Goal: Task Accomplishment & Management: Manage account settings

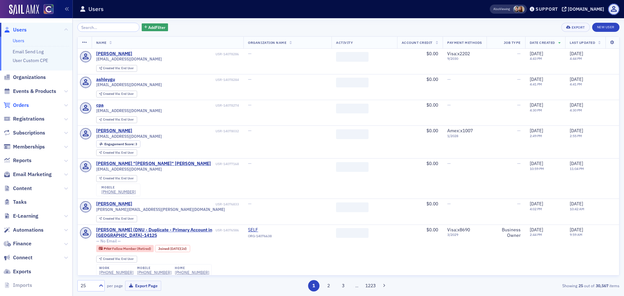
click at [22, 104] on span "Orders" at bounding box center [21, 105] width 16 height 7
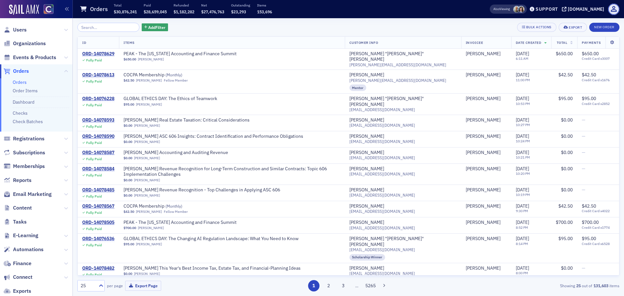
click at [40, 125] on li "Check Batches" at bounding box center [41, 122] width 57 height 6
click at [39, 121] on link "Check Batches" at bounding box center [28, 122] width 30 height 6
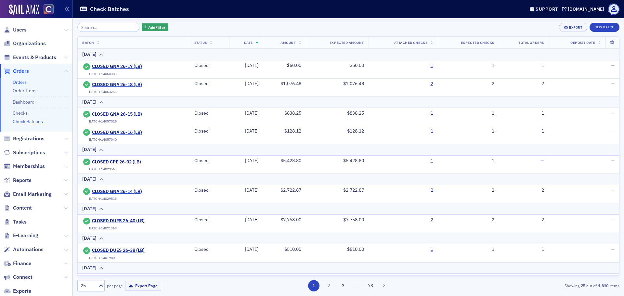
click at [26, 82] on link "Orders" at bounding box center [20, 82] width 14 height 6
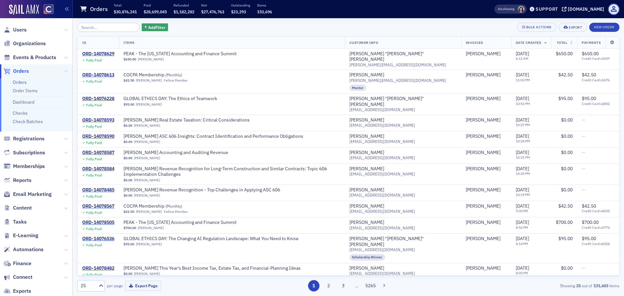
click at [137, 21] on div "Add Filter Bulk Actions Export New Order ID Items Customer Info Invoicee Date C…" at bounding box center [348, 157] width 542 height 278
click at [144, 27] on icon "button" at bounding box center [145, 28] width 3 height 4
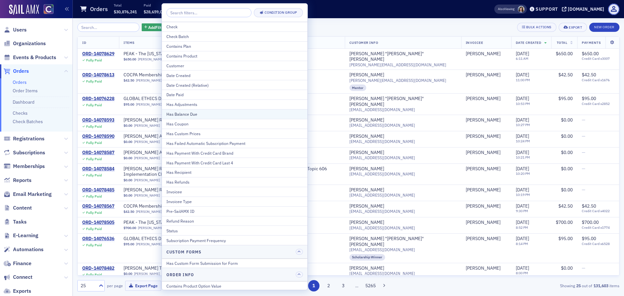
click at [184, 112] on div "Has Balance Due" at bounding box center [234, 114] width 137 height 6
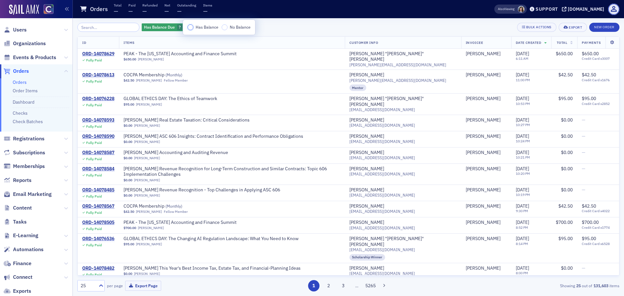
click at [189, 26] on input "Has Balance" at bounding box center [191, 27] width 6 height 6
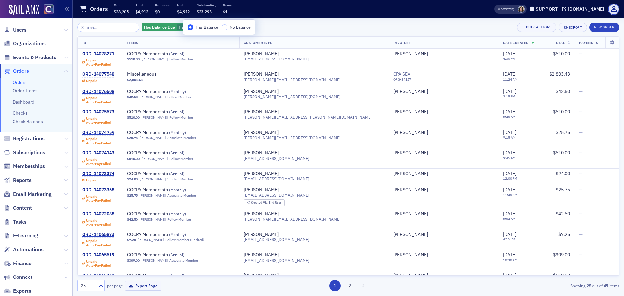
click at [556, 42] on th "Total" at bounding box center [558, 43] width 33 height 12
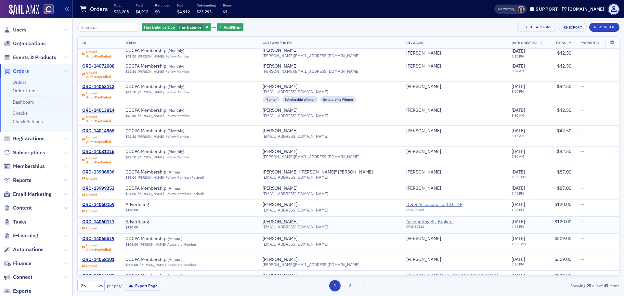
scroll to position [262, 0]
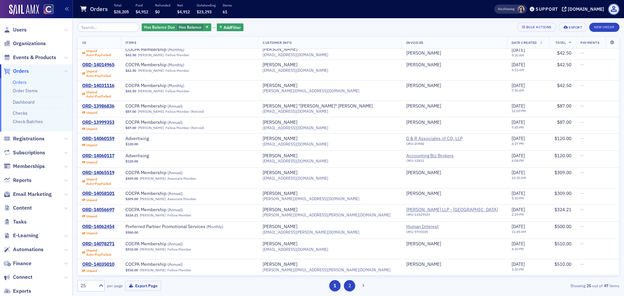
click at [350, 288] on button "2" at bounding box center [349, 285] width 11 height 11
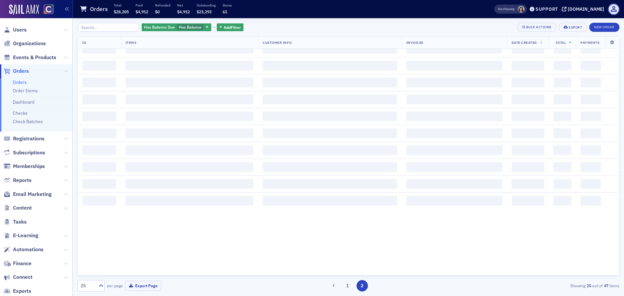
scroll to position [0, 0]
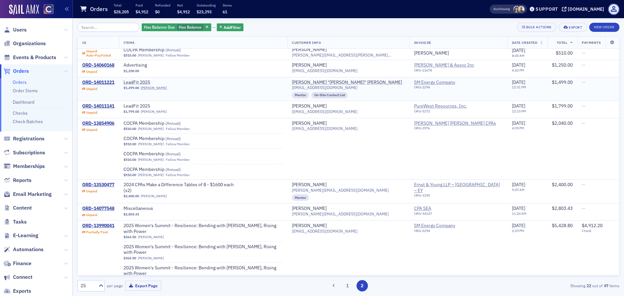
scroll to position [256, 0]
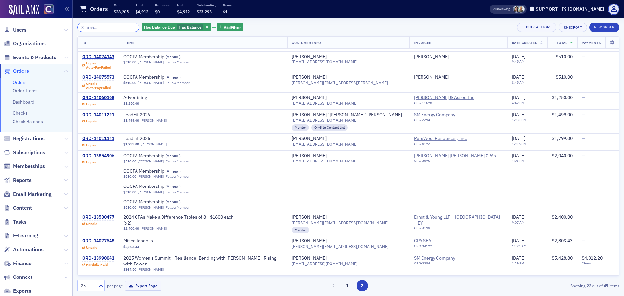
click at [100, 26] on input "search" at bounding box center [108, 27] width 62 height 9
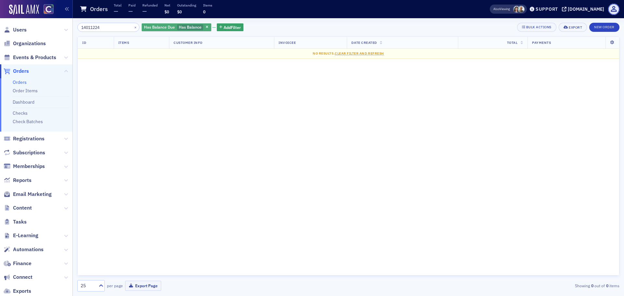
click at [200, 23] on div "Has Balance Due Has Balance" at bounding box center [177, 27] width 70 height 8
click at [195, 31] on div "Has Balance Due Has Balance" at bounding box center [177, 27] width 70 height 8
click at [204, 29] on span "button" at bounding box center [207, 27] width 6 height 6
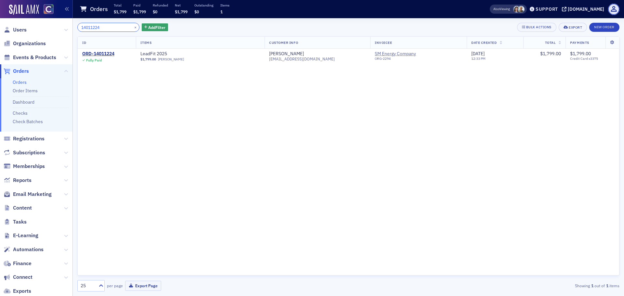
click at [119, 24] on input "14011224" at bounding box center [108, 27] width 62 height 9
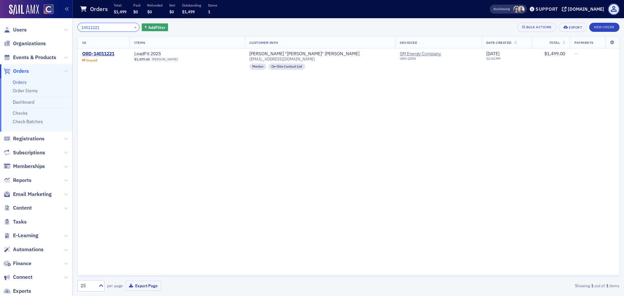
click at [100, 27] on input "14011221" at bounding box center [108, 27] width 62 height 9
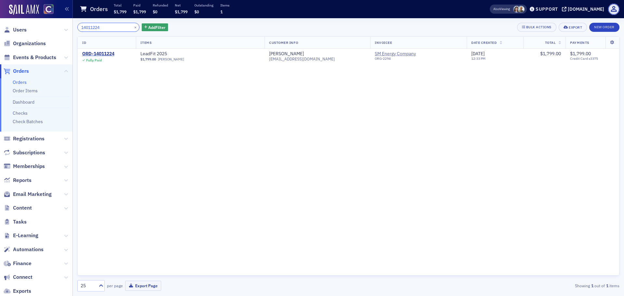
type input "14011224"
click at [34, 122] on link "Check Batches" at bounding box center [28, 122] width 30 height 6
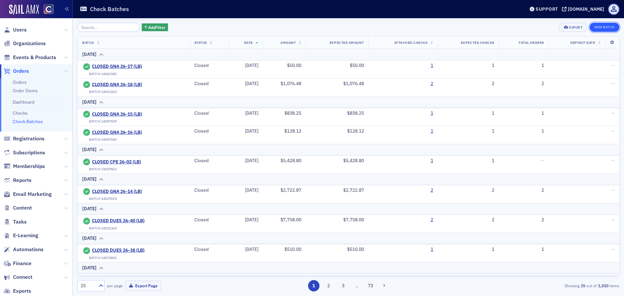
click at [595, 30] on button "New Batch" at bounding box center [605, 27] width 30 height 9
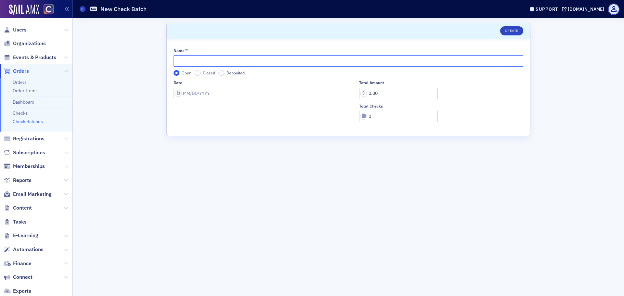
click at [186, 61] on input "Name *" at bounding box center [349, 60] width 350 height 11
paste input "MS 26-03 (LB)"
type input "MS 26-03 (LB)"
click at [186, 93] on input "Date" at bounding box center [260, 93] width 172 height 11
select select "9"
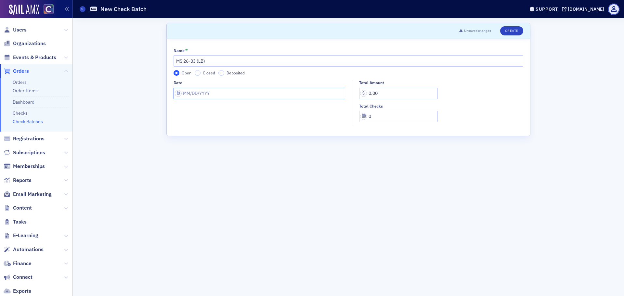
select select "2025"
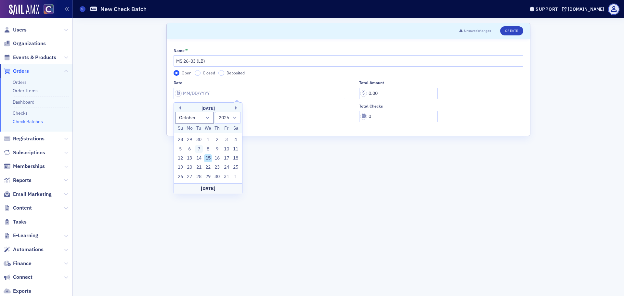
click at [200, 148] on div "7" at bounding box center [199, 149] width 8 height 8
type input "[DATE]"
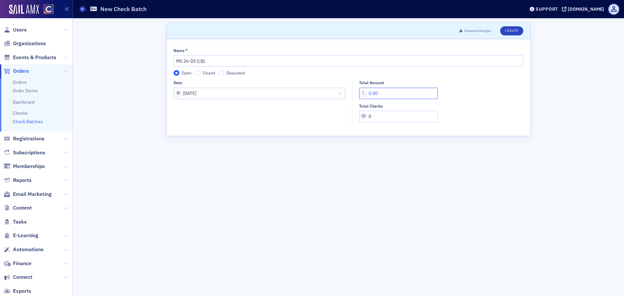
drag, startPoint x: 389, startPoint y: 95, endPoint x: 327, endPoint y: 96, distance: 62.4
click at [327, 96] on div "Date [DATE] Total Amount 0.00 Total Checks 0" at bounding box center [349, 103] width 350 height 46
type input "3,298.00"
type input "2"
click at [506, 32] on button "Create" at bounding box center [511, 30] width 23 height 9
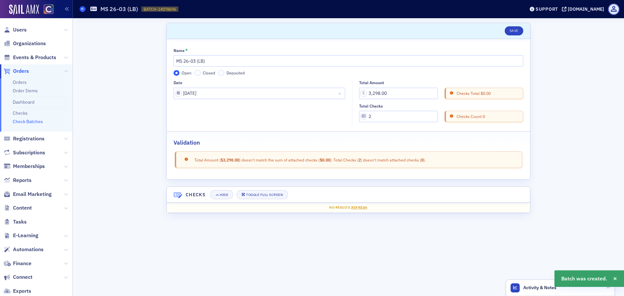
click at [83, 10] on icon at bounding box center [82, 8] width 3 height 3
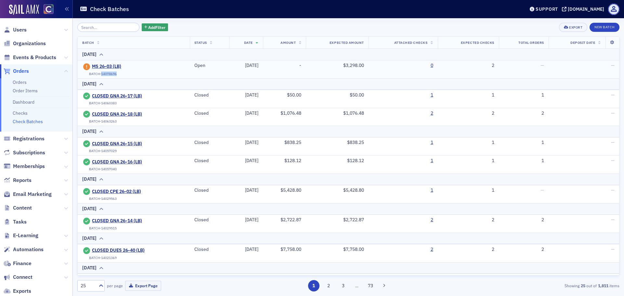
drag, startPoint x: 116, startPoint y: 74, endPoint x: 101, endPoint y: 72, distance: 15.0
click at [101, 72] on div "BATCH-14078696" at bounding box center [103, 74] width 28 height 4
copy div "14078696"
click at [20, 84] on link "Orders" at bounding box center [20, 82] width 14 height 6
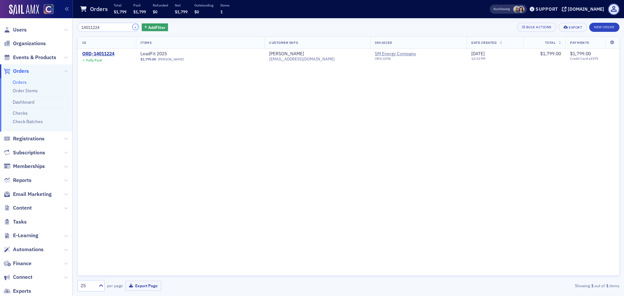
click at [133, 28] on button "×" at bounding box center [136, 27] width 6 height 6
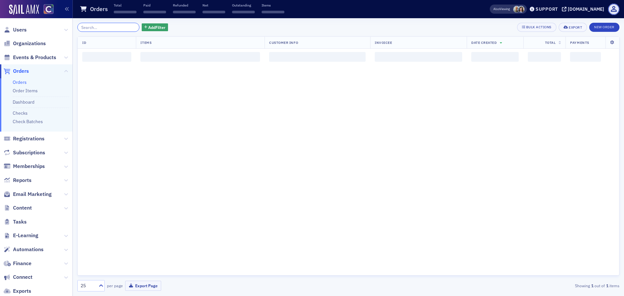
click at [112, 27] on input "search" at bounding box center [108, 27] width 62 height 9
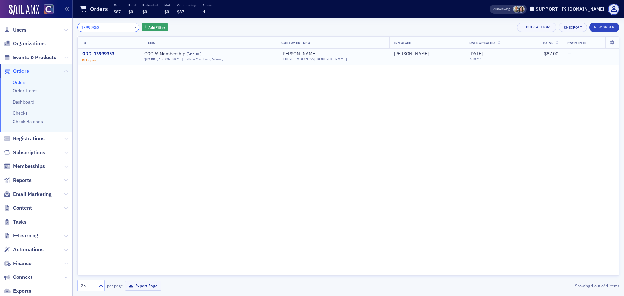
type input "13999353"
click at [133, 26] on button "×" at bounding box center [136, 27] width 6 height 6
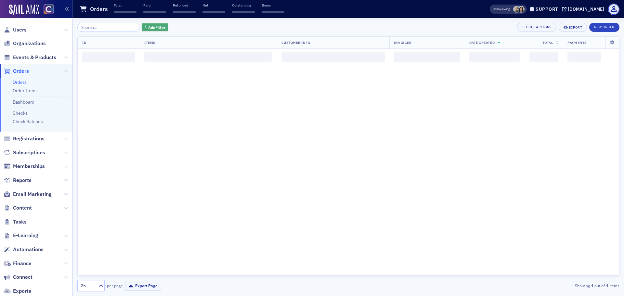
click at [148, 27] on span "Add Filter" at bounding box center [156, 27] width 17 height 6
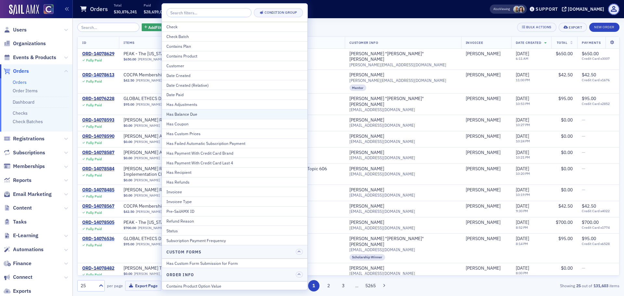
click at [193, 112] on div "Has Balance Due" at bounding box center [234, 114] width 137 height 6
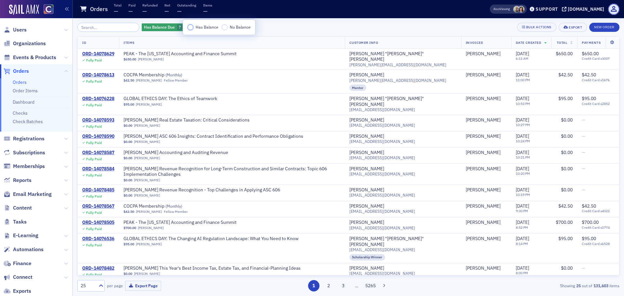
click at [191, 28] on input "Has Balance" at bounding box center [191, 27] width 6 height 6
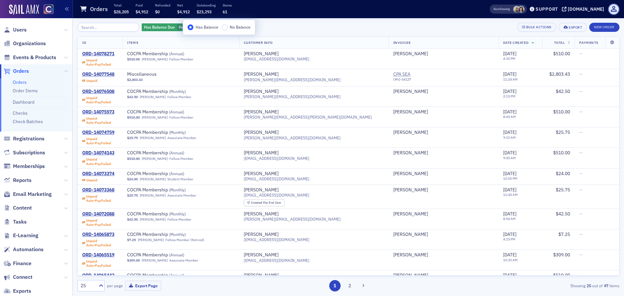
click at [337, 30] on div "Has Balance Due Has Balance Add Filter Bulk Actions Export New Order" at bounding box center [348, 27] width 542 height 9
click at [554, 42] on span "Total" at bounding box center [559, 42] width 11 height 5
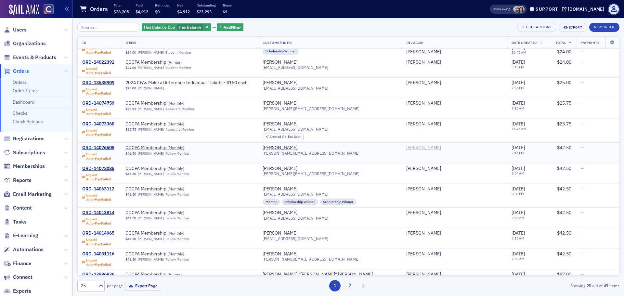
scroll to position [262, 0]
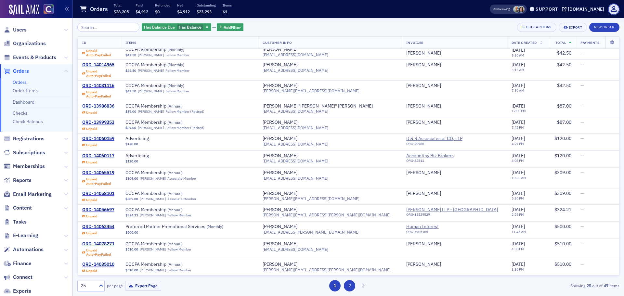
click at [351, 284] on button "2" at bounding box center [349, 285] width 11 height 11
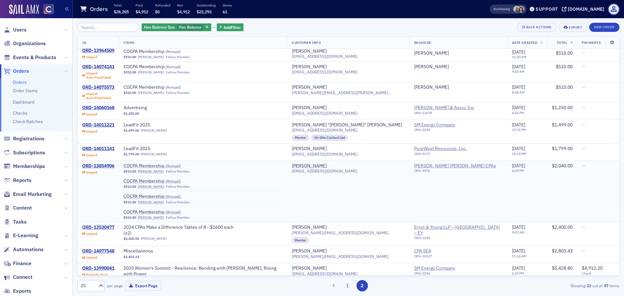
scroll to position [260, 0]
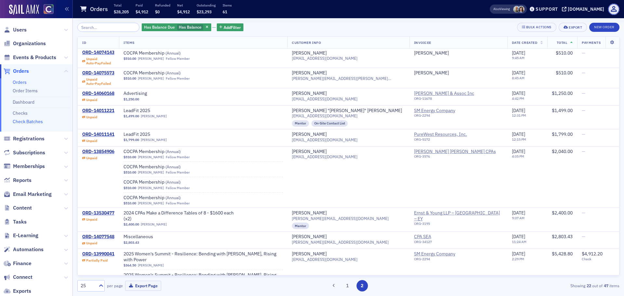
click at [20, 122] on link "Check Batches" at bounding box center [28, 122] width 30 height 6
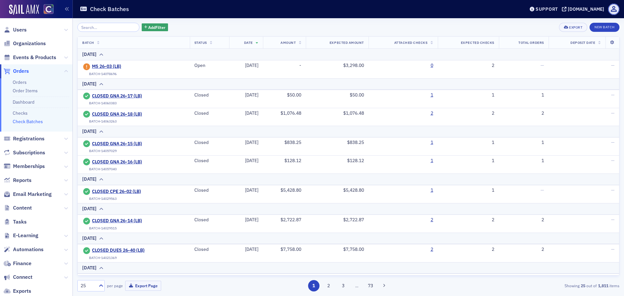
click at [614, 32] on div "Add Filter Export New Batch Batch Status Date Amount Expected Amount Attached C…" at bounding box center [348, 157] width 542 height 269
click at [609, 30] on button "New Batch" at bounding box center [605, 27] width 30 height 9
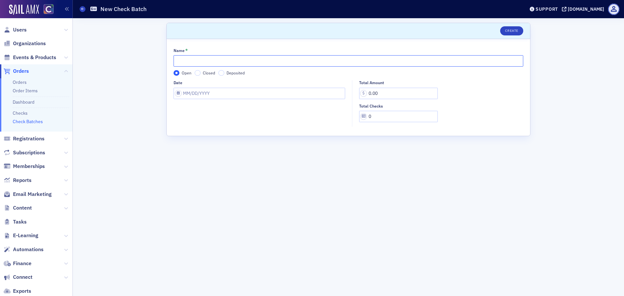
click at [193, 61] on input "Name *" at bounding box center [349, 60] width 350 height 11
paste input "DUES 26-41 (LB)"
type input "DUES 26-41 (LB)"
click at [200, 89] on input "Date" at bounding box center [260, 93] width 172 height 11
select select "9"
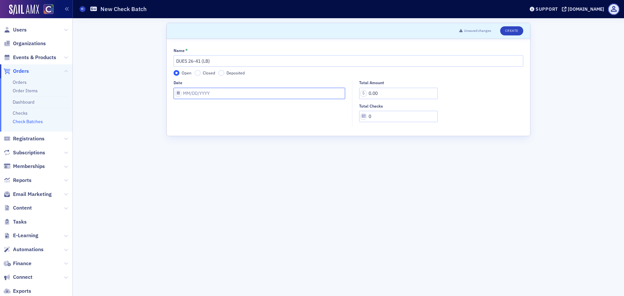
select select "2025"
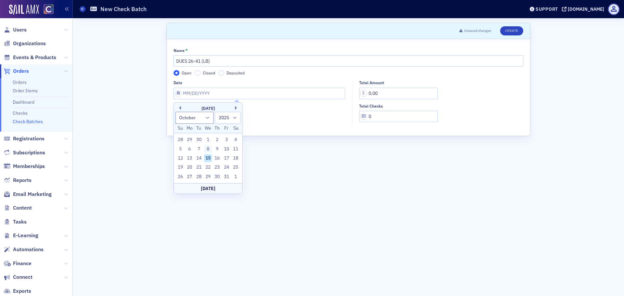
drag, startPoint x: 210, startPoint y: 152, endPoint x: 301, endPoint y: 113, distance: 99.2
click at [210, 152] on div "8" at bounding box center [208, 149] width 8 height 8
type input "[DATE]"
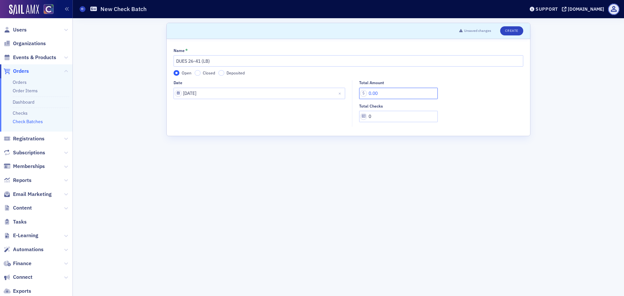
drag, startPoint x: 388, startPoint y: 92, endPoint x: 329, endPoint y: 92, distance: 58.5
click at [329, 92] on div "Date [DATE] Total Amount 0.00 Total Checks 0" at bounding box center [349, 103] width 350 height 46
type input "2,127.00"
type input "2"
click at [520, 33] on button "Create" at bounding box center [511, 30] width 23 height 9
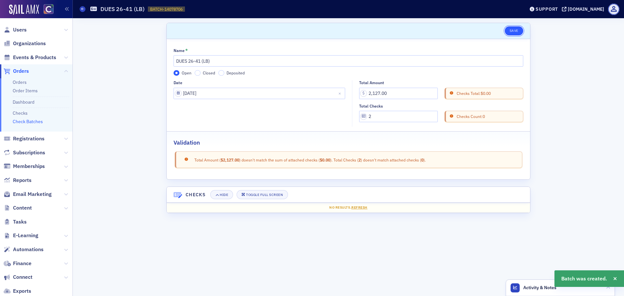
click at [517, 34] on button "Save" at bounding box center [514, 30] width 19 height 9
drag, startPoint x: 163, startPoint y: 10, endPoint x: 183, endPoint y: 10, distance: 19.5
click at [183, 10] on span "BATCH-14078706 14078706" at bounding box center [166, 10] width 37 height 6
copy span "14078706"
click at [82, 6] on div "Check Batches DUES 26-41 (LB) BATCH-14078706 14078706" at bounding box center [297, 9] width 435 height 12
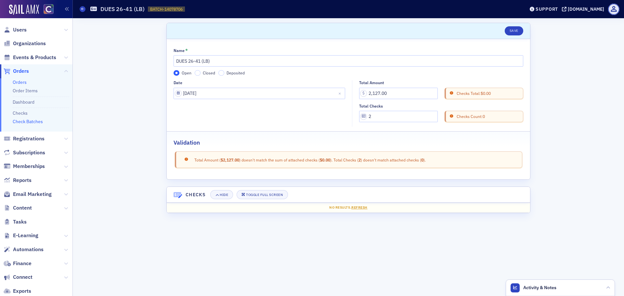
click at [23, 81] on link "Orders" at bounding box center [20, 82] width 14 height 6
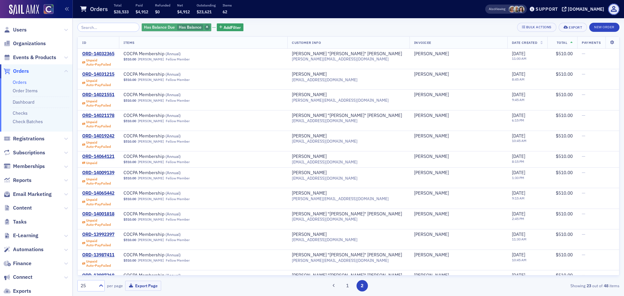
click at [204, 27] on span "button" at bounding box center [207, 27] width 6 height 6
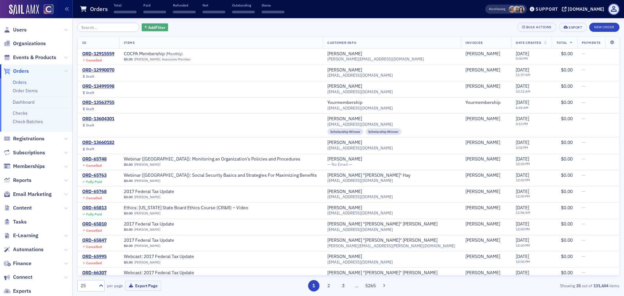
click at [148, 28] on span "Add Filter" at bounding box center [156, 27] width 17 height 6
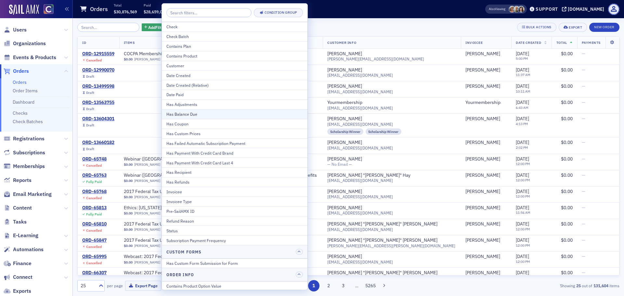
click at [194, 114] on div "Has Balance Due" at bounding box center [234, 114] width 137 height 6
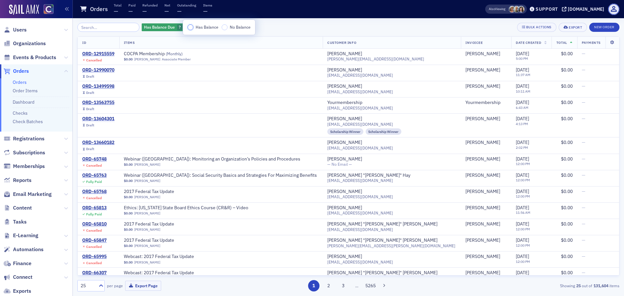
click at [192, 28] on input "Has Balance" at bounding box center [191, 27] width 6 height 6
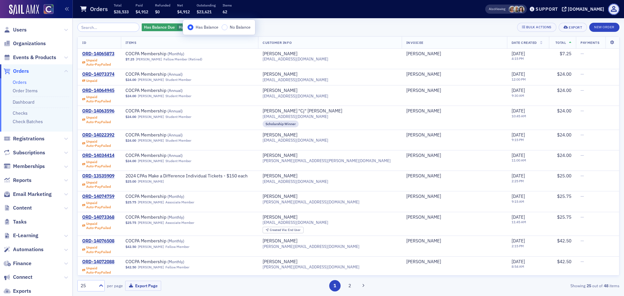
click at [322, 29] on div "Has Balance Due Has Balance Add Filter Bulk Actions Export New Order" at bounding box center [348, 27] width 542 height 9
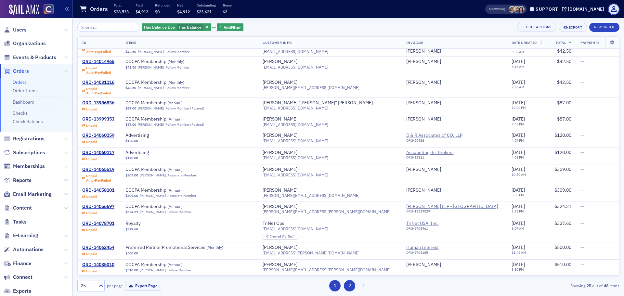
scroll to position [265, 0]
click at [350, 292] on div "Has Balance Due Has Balance Add Filter Bulk Actions Export New Order ID Items C…" at bounding box center [348, 157] width 542 height 278
click at [352, 285] on button "2" at bounding box center [349, 285] width 11 height 11
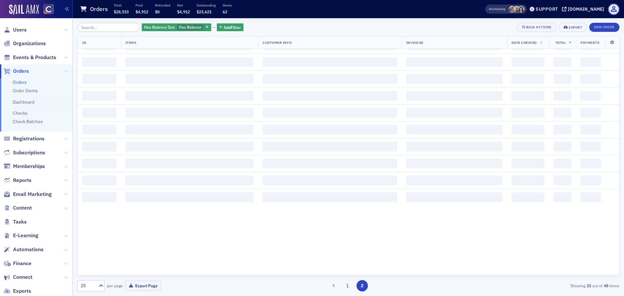
scroll to position [0, 0]
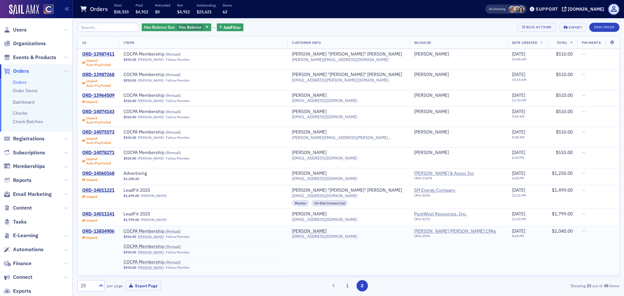
scroll to position [211, 0]
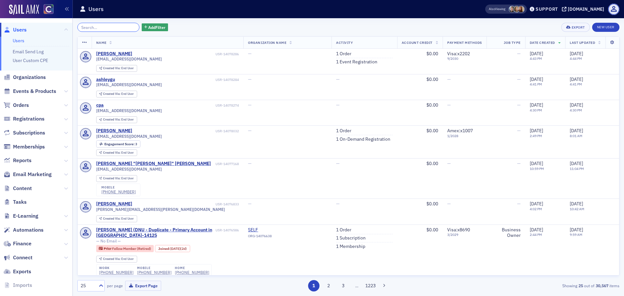
click at [102, 28] on input "search" at bounding box center [108, 27] width 62 height 9
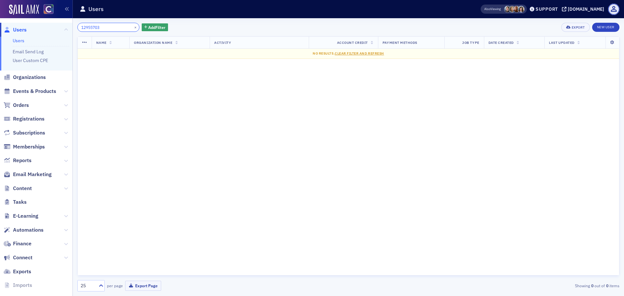
click at [82, 27] on input "12955703" at bounding box center [108, 27] width 62 height 9
type input "ORD-12955703"
click at [152, 26] on span "Add Filter" at bounding box center [156, 27] width 17 height 6
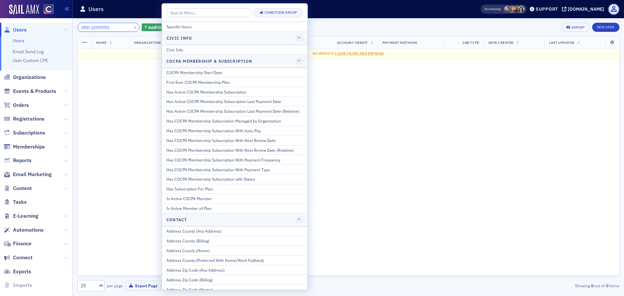
click at [109, 29] on input "ORD-12955703" at bounding box center [108, 27] width 62 height 9
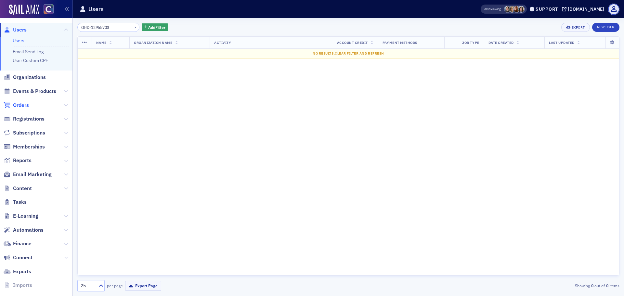
click at [15, 105] on span "Orders" at bounding box center [21, 105] width 16 height 7
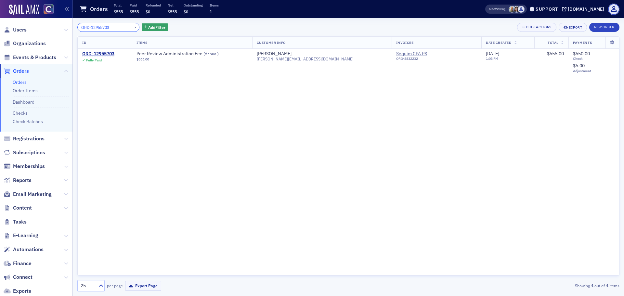
drag, startPoint x: 119, startPoint y: 27, endPoint x: 6, endPoint y: 18, distance: 112.9
click at [14, 18] on div "Users Organizations Events & Products Orders Orders Order Items Dashboard Check…" at bounding box center [312, 148] width 624 height 296
paste input "25"
type input "ORD-12955725"
click at [133, 26] on button "×" at bounding box center [136, 27] width 6 height 6
